Goal: Find specific page/section: Find specific page/section

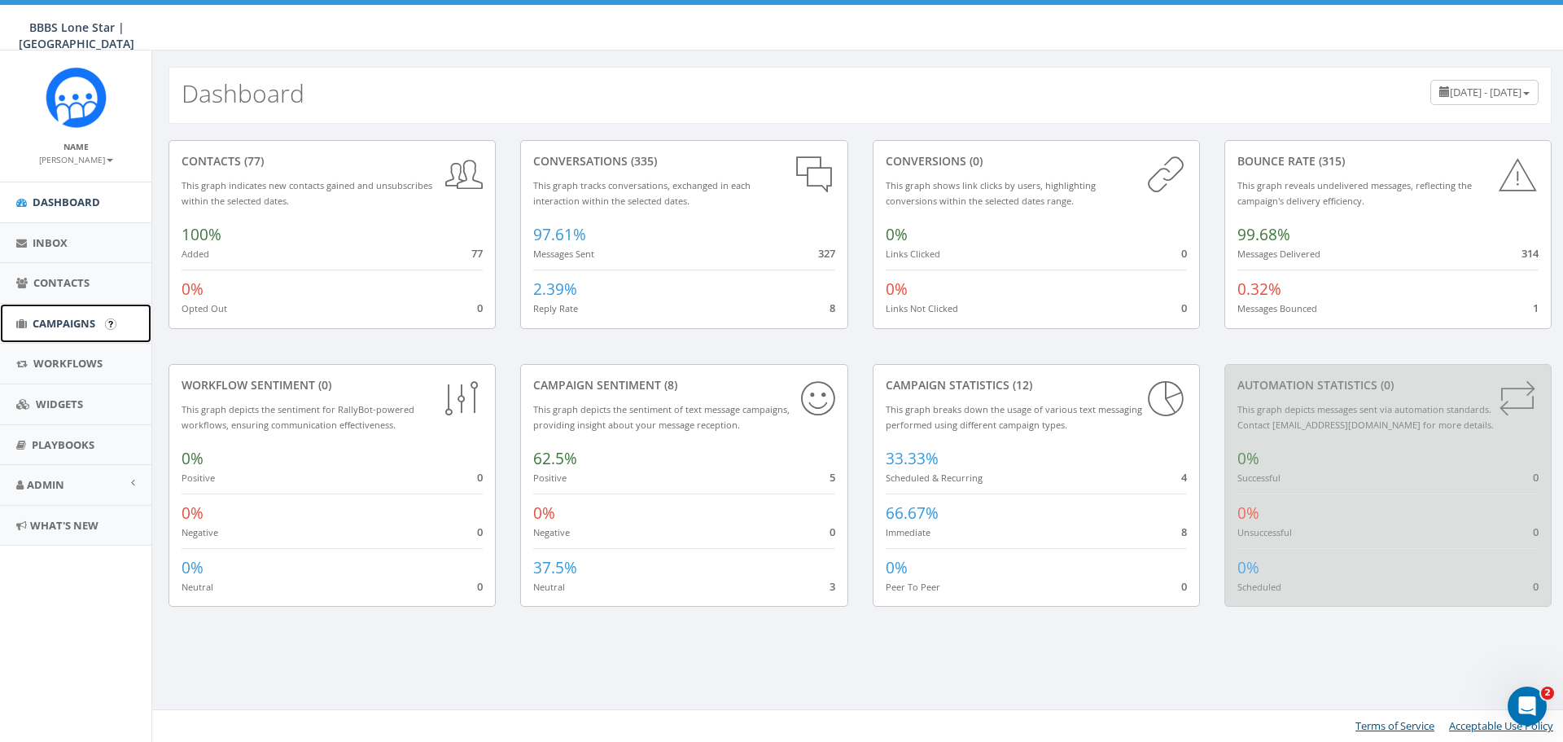
click at [77, 325] on span "Campaigns" at bounding box center [64, 323] width 63 height 15
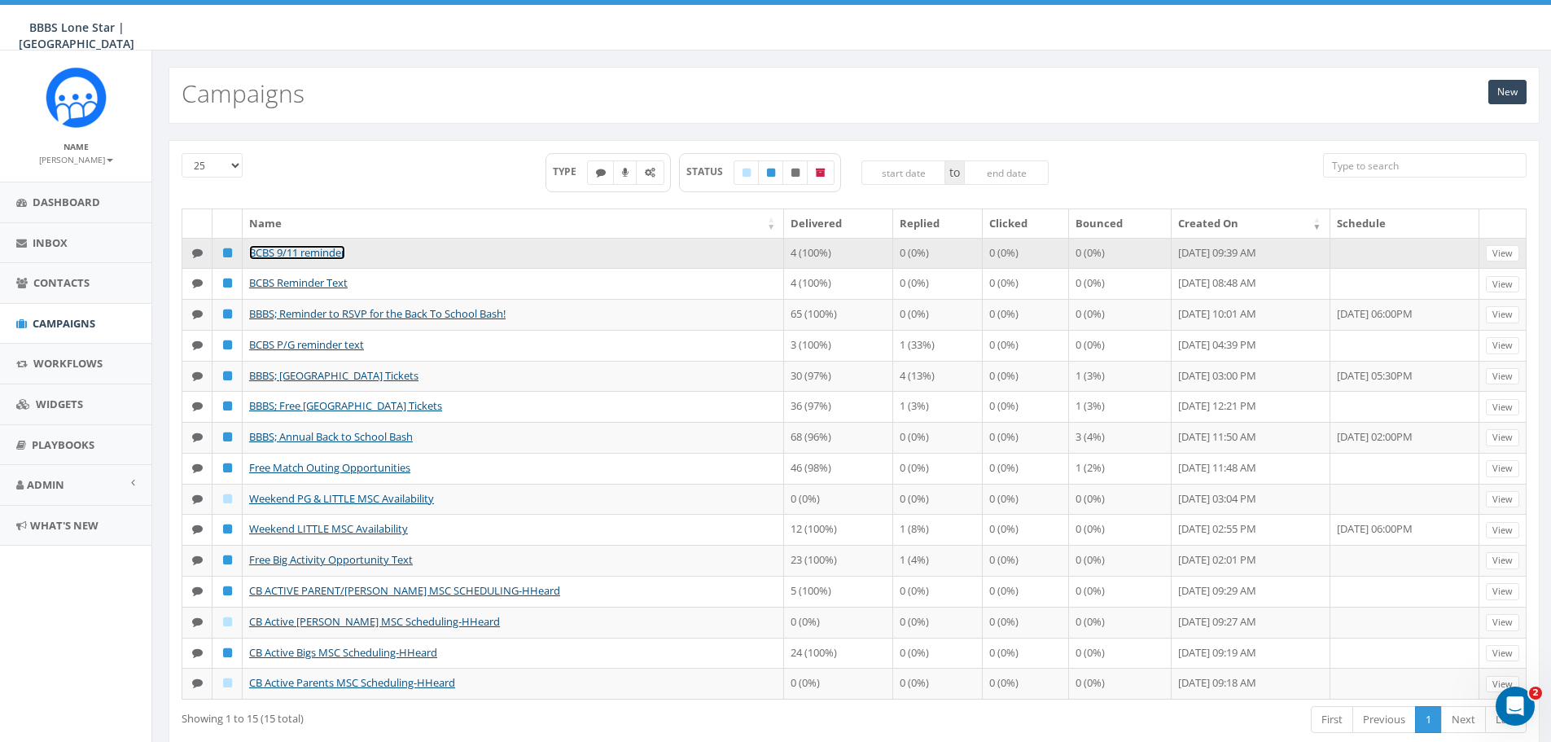
click at [309, 254] on link "BCBS 9/11 reminder" at bounding box center [297, 252] width 96 height 15
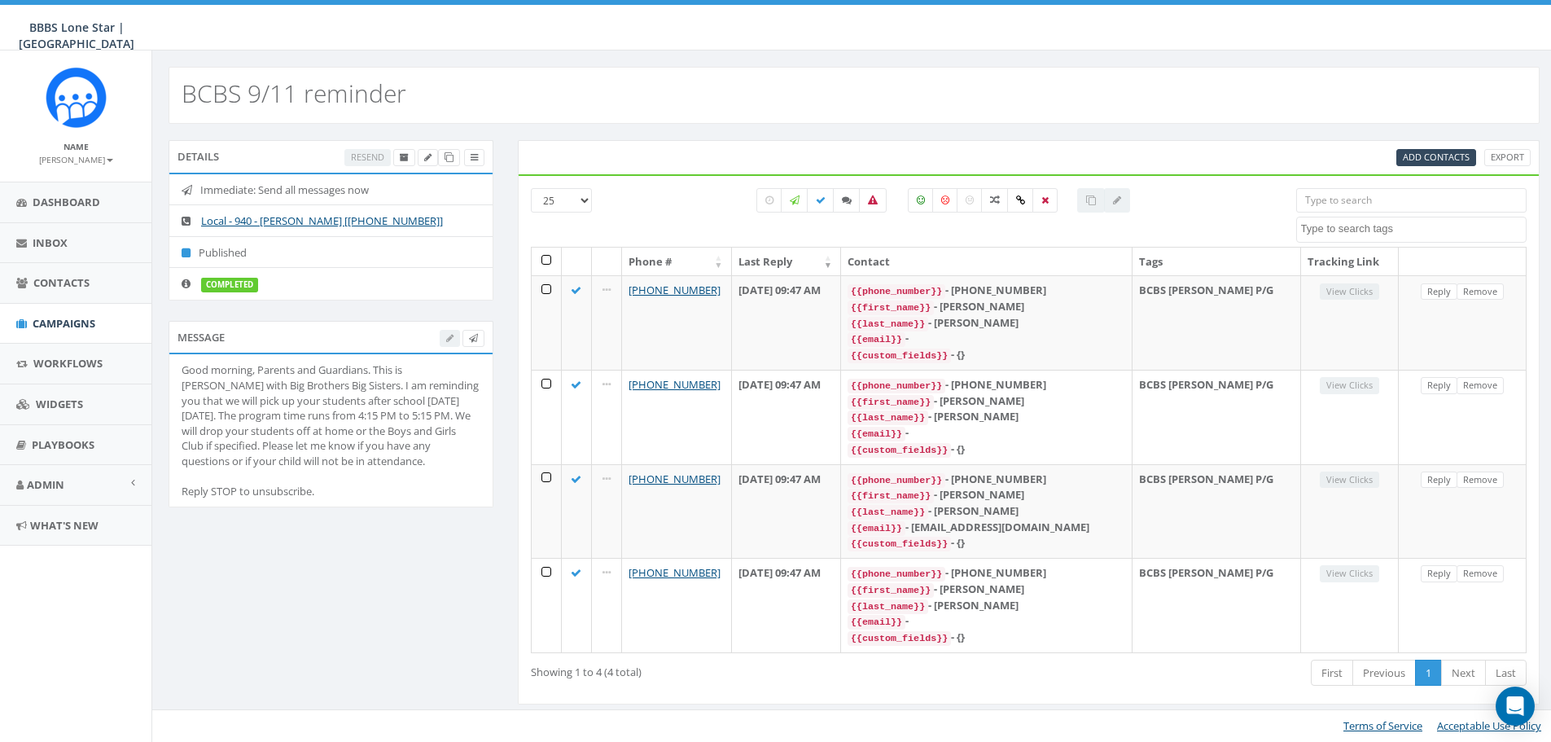
select select
